Goal: Task Accomplishment & Management: Manage account settings

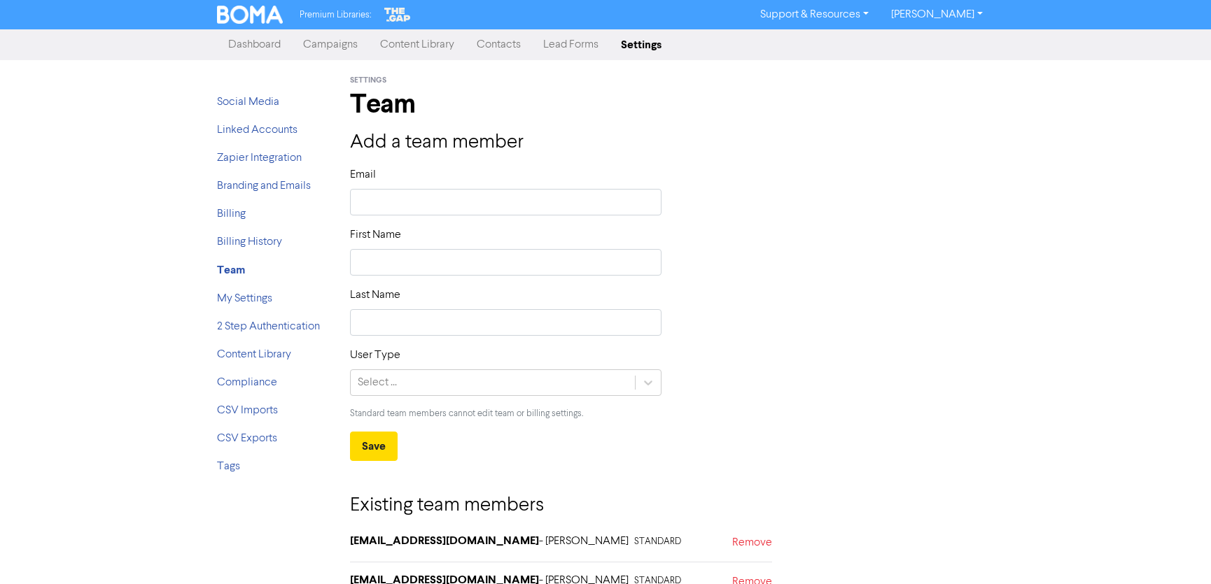
click at [512, 44] on link "Contacts" at bounding box center [498, 45] width 66 height 28
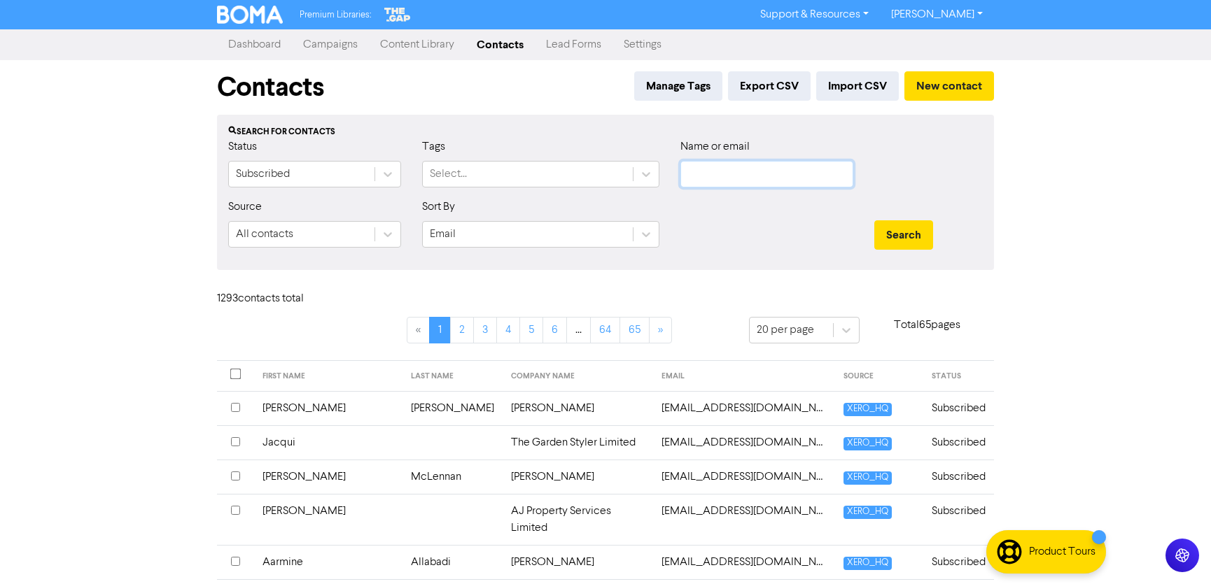
click at [731, 173] on input "text" at bounding box center [766, 174] width 173 height 27
type input "[PERSON_NAME]"
click at [874, 220] on button "Search" at bounding box center [903, 234] width 59 height 29
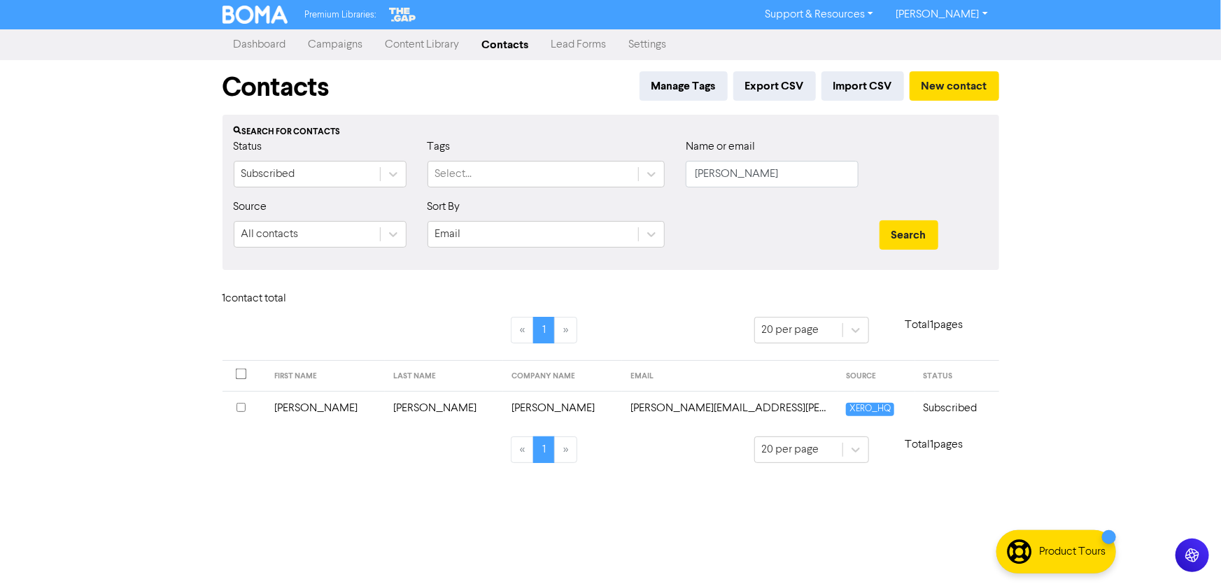
click at [239, 408] on input "checkbox" at bounding box center [241, 407] width 9 height 9
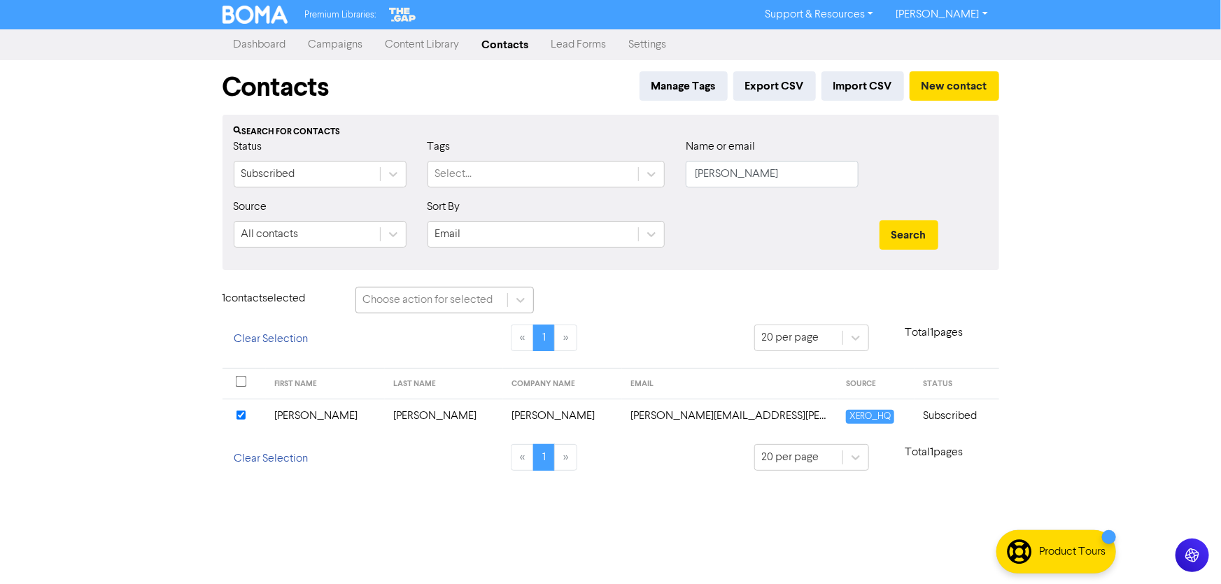
click at [467, 296] on div "Choose action for selected" at bounding box center [428, 300] width 130 height 17
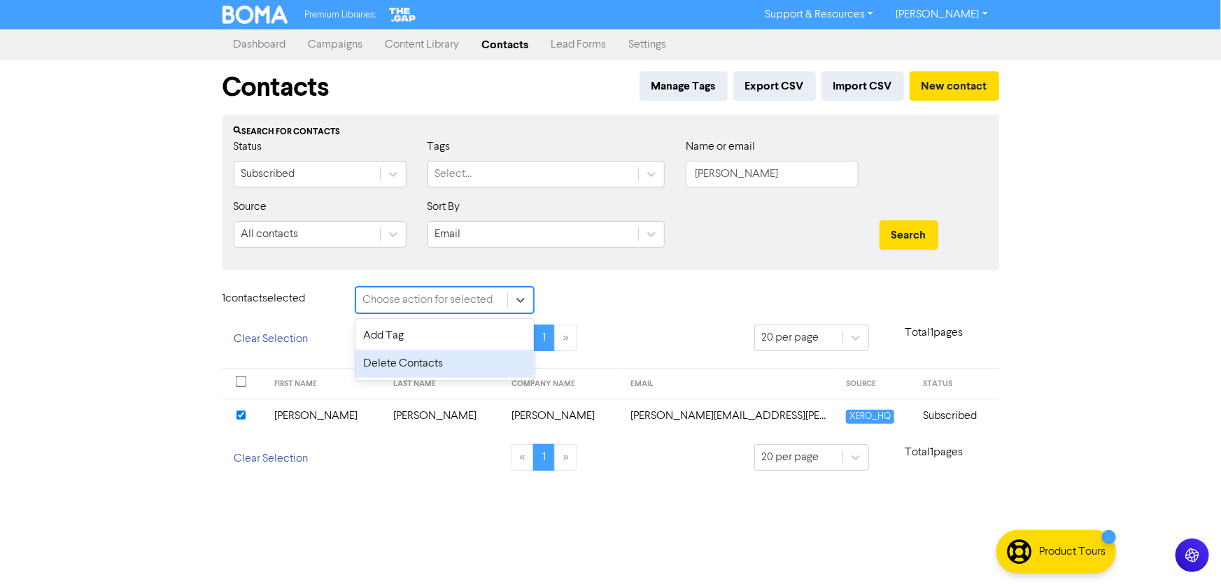
click at [435, 361] on div "Delete Contacts" at bounding box center [444, 364] width 178 height 28
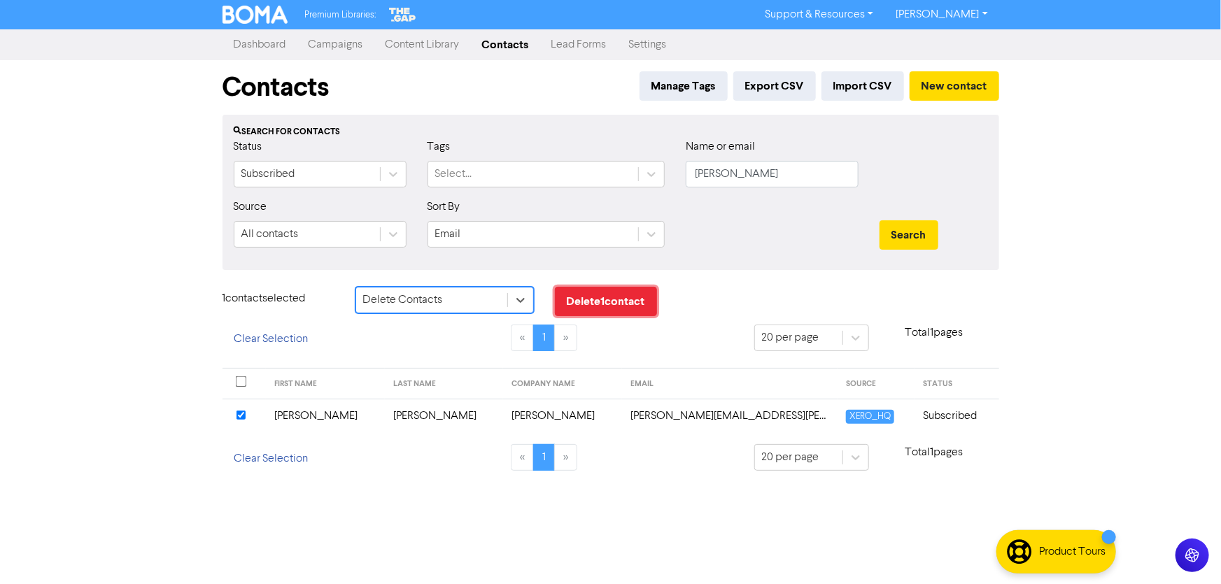
click at [591, 305] on button "Delete 1 contact" at bounding box center [606, 301] width 102 height 29
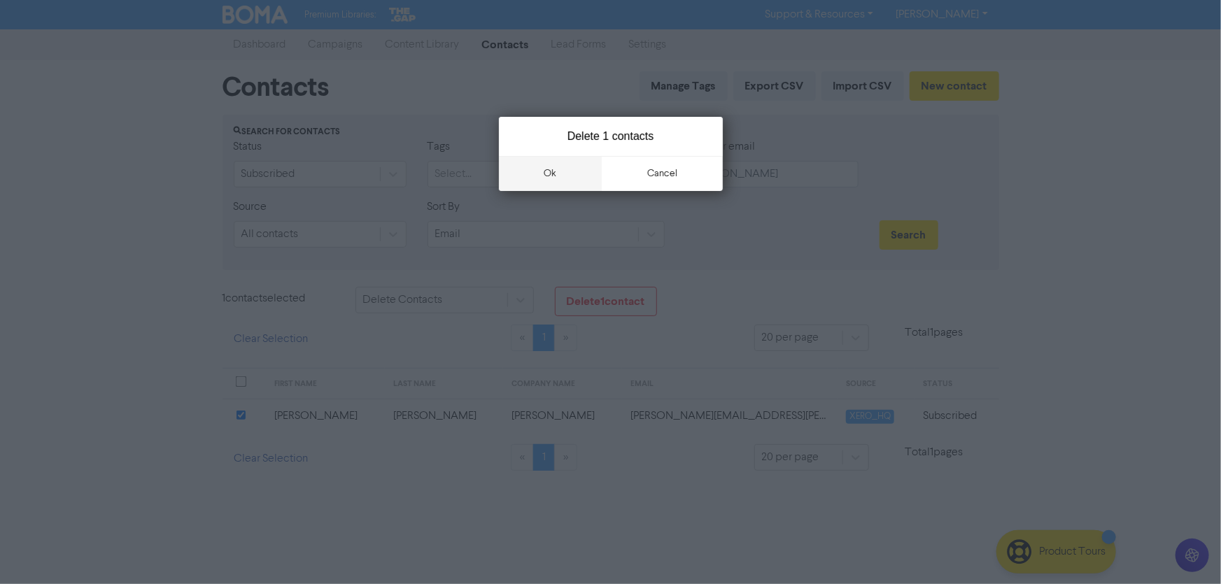
click at [549, 176] on button "ok" at bounding box center [551, 173] width 104 height 35
